Goal: Transaction & Acquisition: Obtain resource

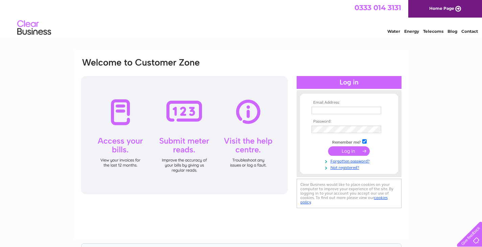
type input "tony@stewarthomes.co.uk"
click at [348, 152] on input "submit" at bounding box center [349, 150] width 42 height 9
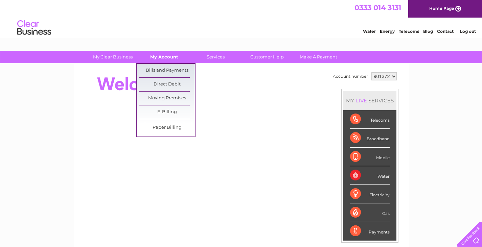
click at [169, 55] on link "My Account" at bounding box center [164, 57] width 56 height 13
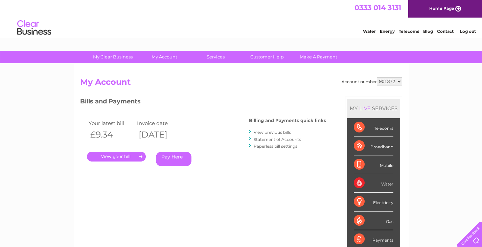
click at [125, 156] on link "." at bounding box center [116, 157] width 59 height 10
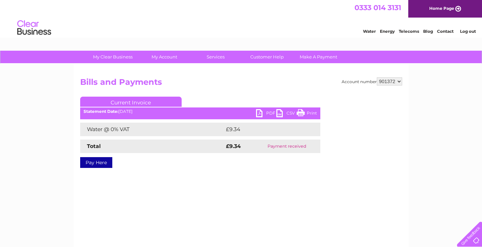
click at [399, 81] on select "901372 901374 989595" at bounding box center [389, 81] width 25 height 8
select select "901374"
click at [377, 77] on select "901372 901374 989595" at bounding box center [389, 81] width 25 height 8
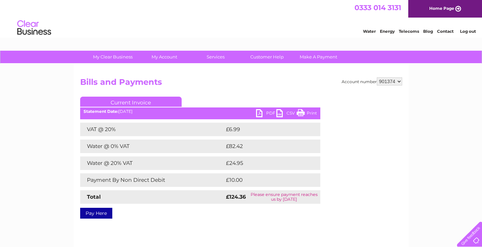
click at [314, 113] on link "Print" at bounding box center [307, 114] width 20 height 10
click at [273, 112] on link "PDF" at bounding box center [266, 114] width 20 height 10
click at [400, 82] on select "901372 901374 989595" at bounding box center [389, 81] width 25 height 8
select select "989595"
click at [377, 77] on select "901372 901374 989595" at bounding box center [389, 81] width 25 height 8
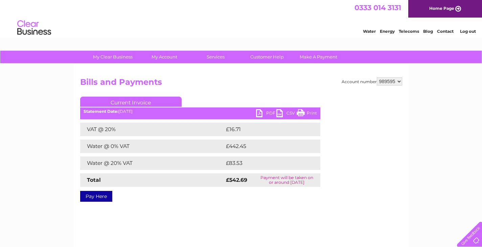
click at [273, 111] on link "PDF" at bounding box center [266, 114] width 20 height 10
click at [401, 82] on select "901372 901374 989595" at bounding box center [389, 81] width 25 height 8
select select "901372"
click at [377, 77] on select "901372 901374 989595" at bounding box center [389, 81] width 25 height 8
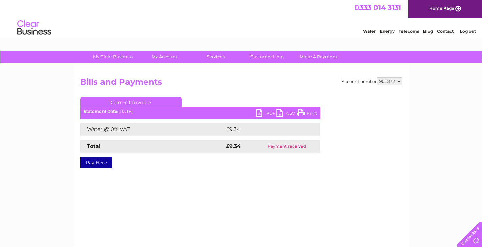
click at [263, 116] on link "PDF" at bounding box center [266, 114] width 20 height 10
click at [473, 32] on link "Log out" at bounding box center [468, 31] width 16 height 5
